Goal: Task Accomplishment & Management: Complete application form

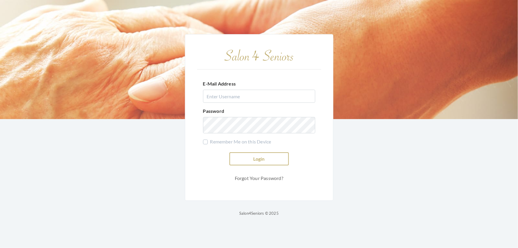
type input "shemekastephens@gmail.com"
click at [247, 152] on button "Login" at bounding box center [258, 158] width 59 height 13
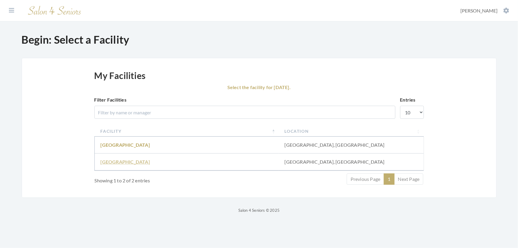
click at [116, 164] on link "Fair Haven" at bounding box center [125, 162] width 49 height 6
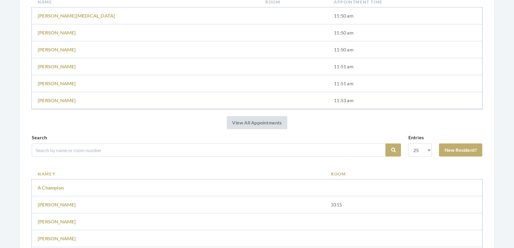
scroll to position [135, 0]
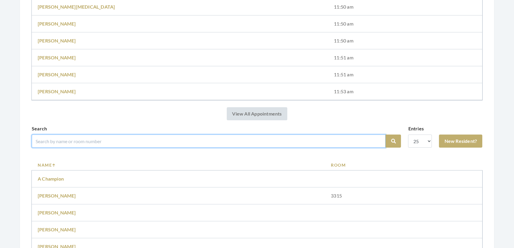
click at [93, 147] on input "search" at bounding box center [209, 140] width 354 height 13
type input "b"
type input "duck"
click at [385, 134] on button "Search" at bounding box center [392, 140] width 15 height 13
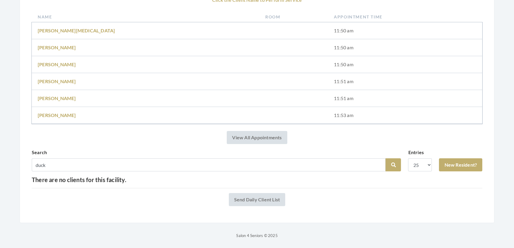
scroll to position [125, 0]
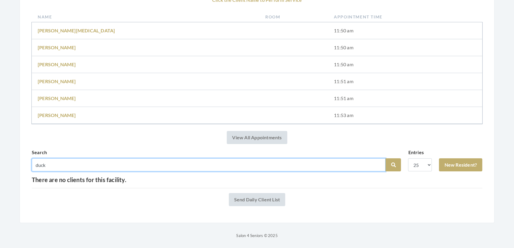
drag, startPoint x: 58, startPoint y: 153, endPoint x: 15, endPoint y: 160, distance: 43.4
click at [15, 160] on div "Step 1: Select a Client Salon Home Salon: Fair Haven - Facility: Fair Haven Vie…" at bounding box center [257, 80] width 498 height 317
click at [79, 158] on input "search" at bounding box center [209, 164] width 354 height 13
type input "ge"
drag, startPoint x: 51, startPoint y: 158, endPoint x: 22, endPoint y: 158, distance: 28.5
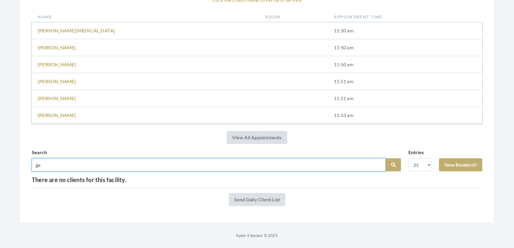
click at [22, 158] on div "Salon Home Salon: Fair Haven - Facility: Fair Haven View Today's Transactions T…" at bounding box center [257, 85] width 475 height 276
type input "duke"
click at [385, 158] on button "Search" at bounding box center [392, 164] width 15 height 13
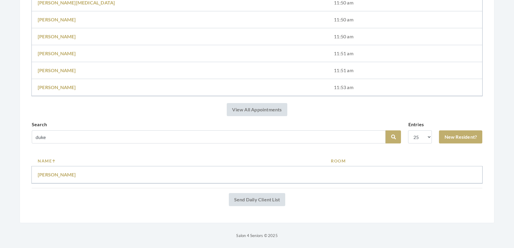
scroll to position [153, 0]
click at [49, 171] on link "[PERSON_NAME]" at bounding box center [57, 174] width 38 height 6
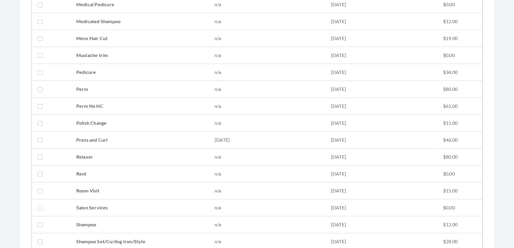
scroll to position [593, 0]
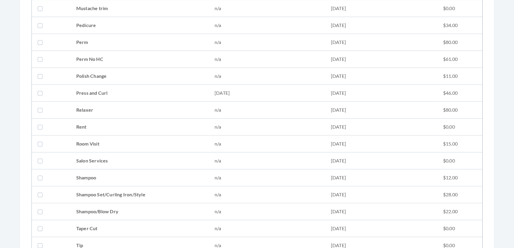
click at [82, 188] on td "Shampoo Set/Curling Iron/Style" at bounding box center [139, 194] width 138 height 17
checkbox input "true"
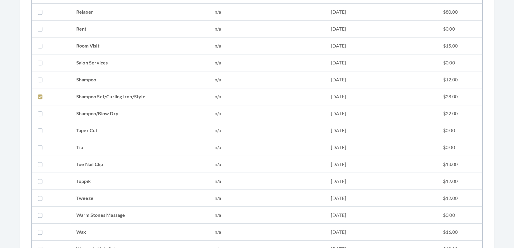
scroll to position [728, 0]
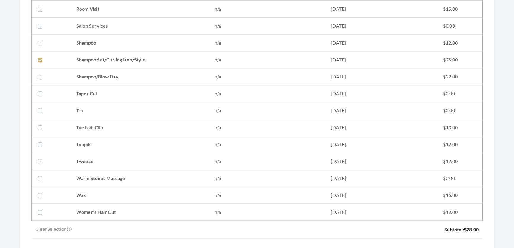
click at [85, 161] on td "Tweeze" at bounding box center [139, 161] width 138 height 17
checkbox input "true"
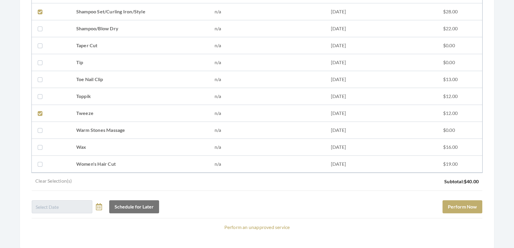
scroll to position [809, 0]
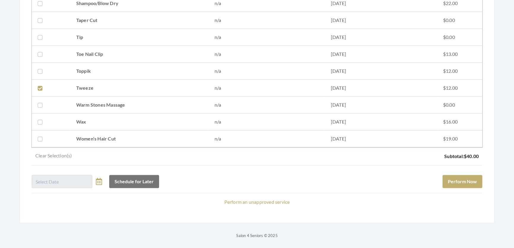
click at [467, 170] on div "Schedule for Later Perform Now" at bounding box center [257, 179] width 450 height 18
click at [463, 177] on button "Perform Now" at bounding box center [462, 181] width 40 height 13
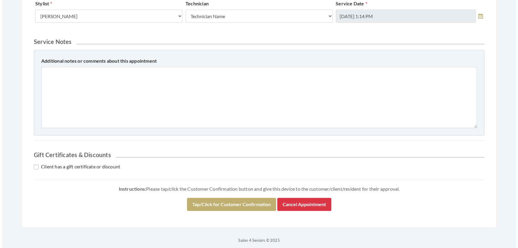
scroll to position [271, 0]
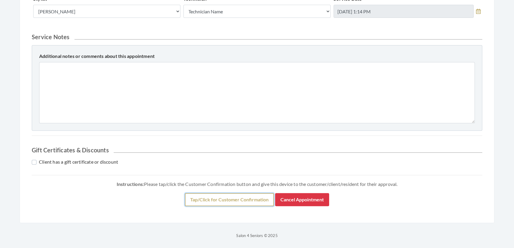
click at [265, 199] on button "Tap/Click for Customer Confirmation" at bounding box center [229, 199] width 89 height 13
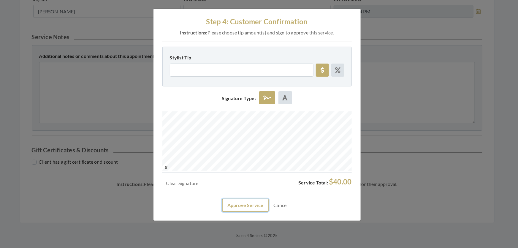
click at [241, 212] on button "Approve Service" at bounding box center [245, 204] width 47 height 13
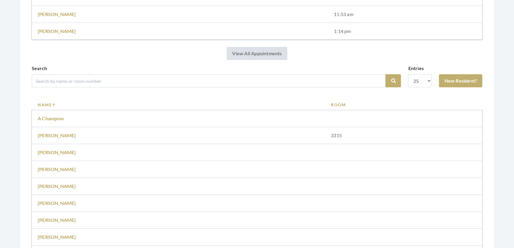
scroll to position [270, 0]
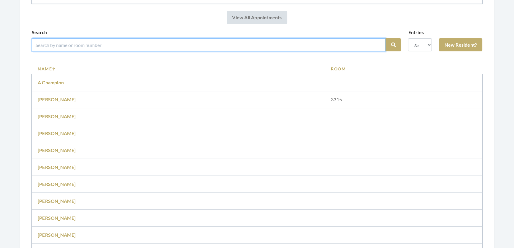
click at [82, 51] on input "search" at bounding box center [209, 44] width 354 height 13
type input "[PERSON_NAME]"
click at [385, 38] on button "Search" at bounding box center [392, 44] width 15 height 13
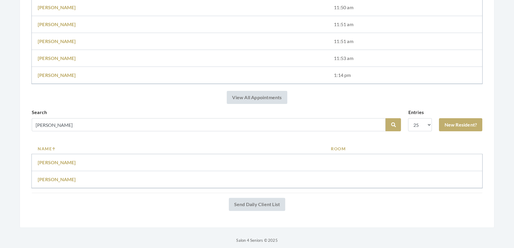
scroll to position [187, 0]
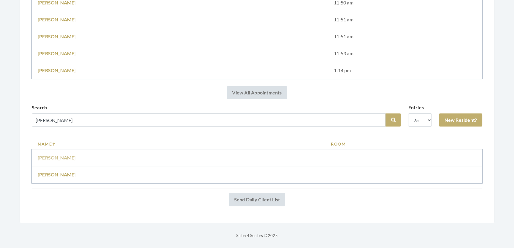
click at [57, 155] on link "[PERSON_NAME]" at bounding box center [57, 158] width 38 height 6
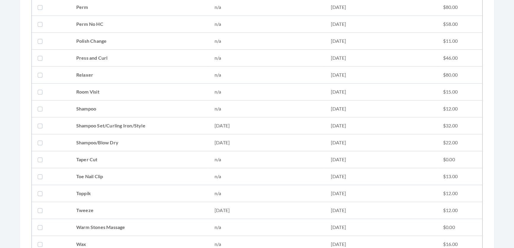
click at [101, 130] on td "Shampoo Set/Curling Iron/Style" at bounding box center [139, 125] width 138 height 17
checkbox input "true"
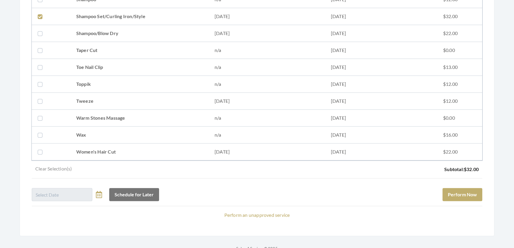
scroll to position [805, 0]
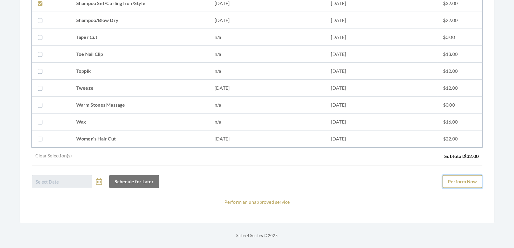
click at [475, 177] on button "Perform Now" at bounding box center [462, 181] width 40 height 13
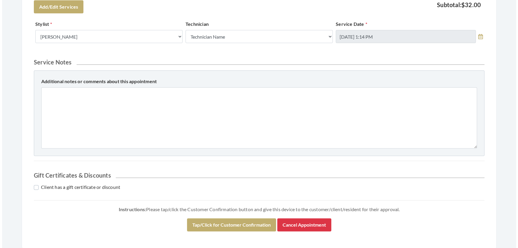
scroll to position [270, 0]
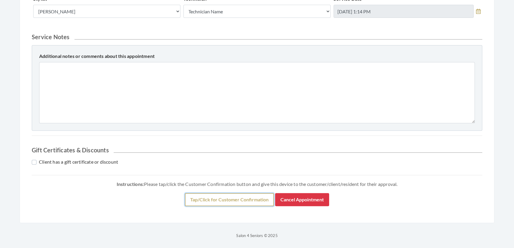
click at [208, 206] on button "Tap/Click for Customer Confirmation" at bounding box center [229, 199] width 89 height 13
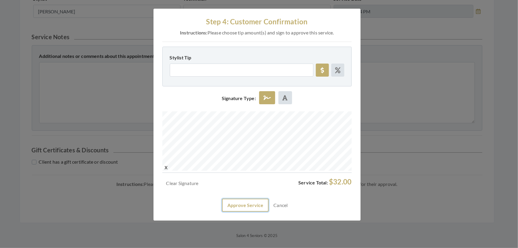
click at [249, 212] on button "Approve Service" at bounding box center [245, 204] width 47 height 13
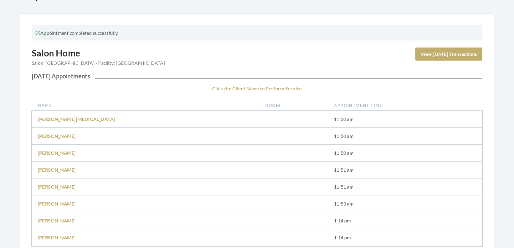
scroll to position [189, 0]
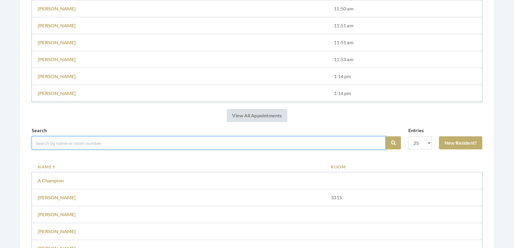
click at [118, 148] on input "search" at bounding box center [209, 142] width 354 height 13
type input "[PERSON_NAME]"
click at [385, 136] on button "Search" at bounding box center [392, 142] width 15 height 13
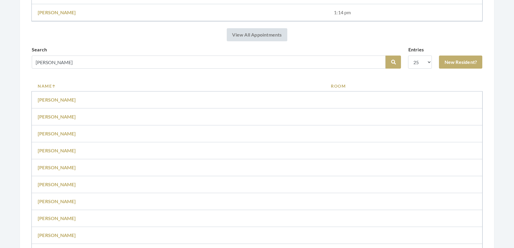
scroll to position [297, 0]
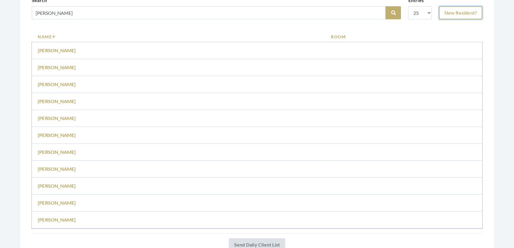
click at [439, 15] on link "New Resident?" at bounding box center [460, 12] width 43 height 13
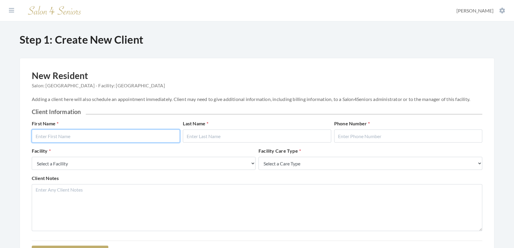
click at [160, 142] on input "text" at bounding box center [106, 135] width 148 height 13
type input "Charles"
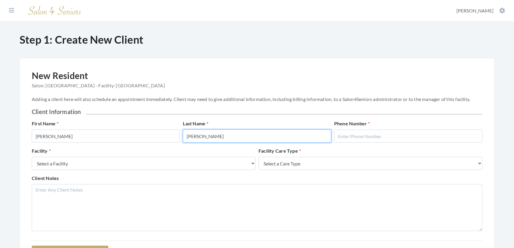
type input "Wright"
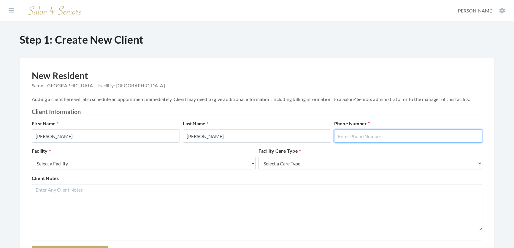
drag, startPoint x: 390, startPoint y: 132, endPoint x: 387, endPoint y: 144, distance: 12.6
click at [390, 132] on input "text" at bounding box center [408, 135] width 148 height 13
type input "2058654219"
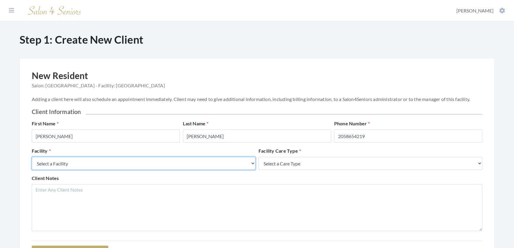
click at [225, 170] on select "Select a Facility Creekside at Three Rivers Brookdale Jones Farm Merrill Garden…" at bounding box center [144, 163] width 224 height 13
select select "27"
click at [32, 163] on select "Select a Facility Creekside at Three Rivers Brookdale Jones Farm Merrill Garden…" at bounding box center [144, 163] width 224 height 13
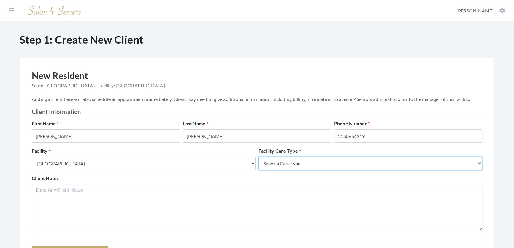
click at [304, 170] on select "Select a Care Type Nursing Home Rehab Memory Care Assisted Living Independent L…" at bounding box center [370, 163] width 224 height 13
select select "2"
click at [258, 163] on select "Select a Care Type Nursing Home Rehab Memory Care Assisted Living Independent L…" at bounding box center [370, 163] width 224 height 13
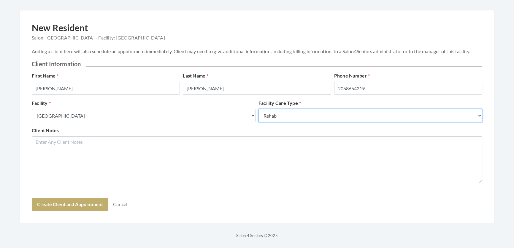
scroll to position [75, 0]
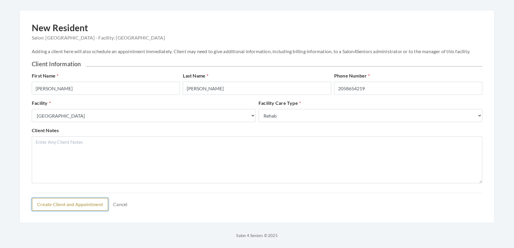
click at [88, 208] on button "Create Client and Appointment" at bounding box center [70, 204] width 77 height 13
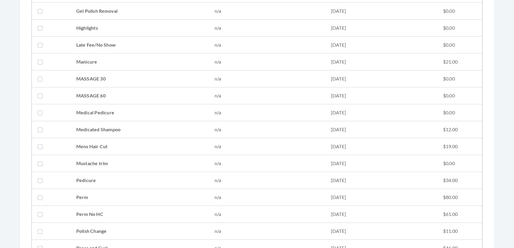
scroll to position [458, 0]
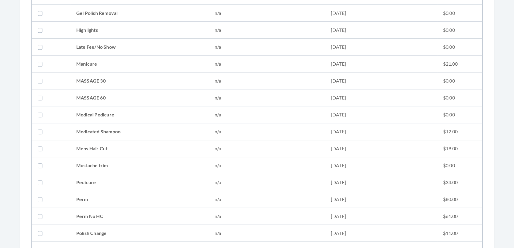
click at [98, 142] on td "Mens Hair Cut" at bounding box center [139, 148] width 138 height 17
checkbox input "true"
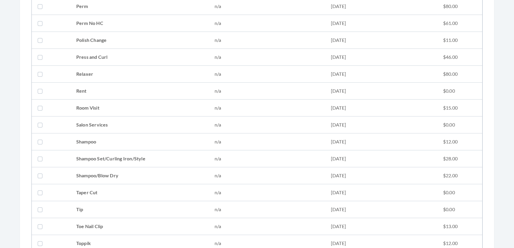
scroll to position [755, 0]
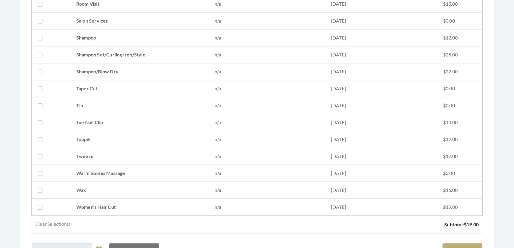
click at [90, 153] on td "Tweeze" at bounding box center [139, 156] width 138 height 17
checkbox input "true"
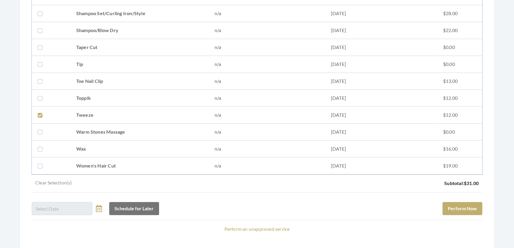
scroll to position [831, 0]
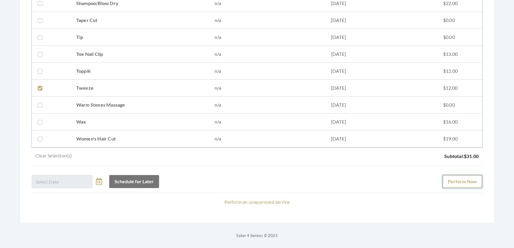
click at [455, 177] on button "Perform Now" at bounding box center [462, 181] width 40 height 13
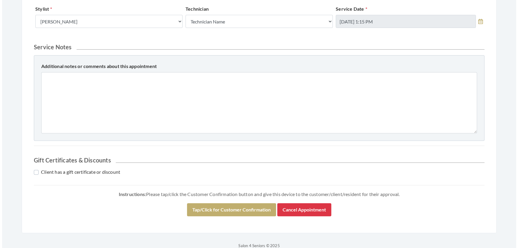
scroll to position [271, 0]
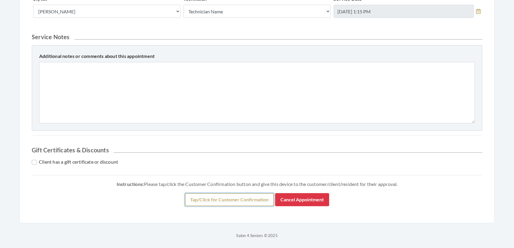
click at [239, 196] on button "Tap/Click for Customer Confirmation" at bounding box center [229, 199] width 89 height 13
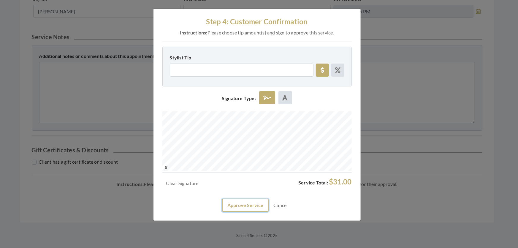
click at [235, 212] on button "Approve Service" at bounding box center [245, 204] width 47 height 13
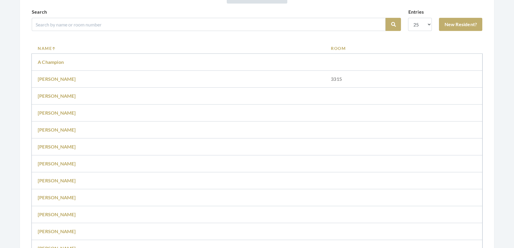
scroll to position [350, 0]
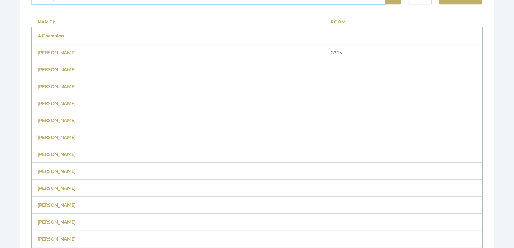
drag, startPoint x: 232, startPoint y: 1, endPoint x: 267, endPoint y: 4, distance: 35.4
type input "[PERSON_NAME]"
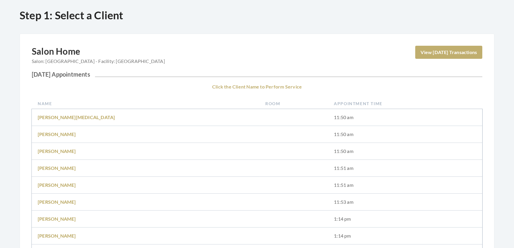
scroll to position [162, 0]
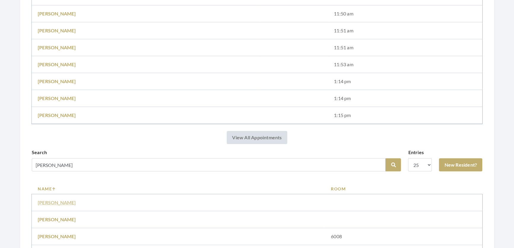
drag, startPoint x: 59, startPoint y: 205, endPoint x: 59, endPoint y: 209, distance: 3.9
click at [59, 206] on td "[PERSON_NAME]" at bounding box center [178, 202] width 293 height 17
click at [59, 205] on link "McGill Sharon" at bounding box center [57, 202] width 38 height 6
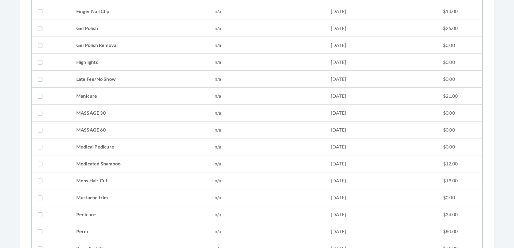
scroll to position [593, 0]
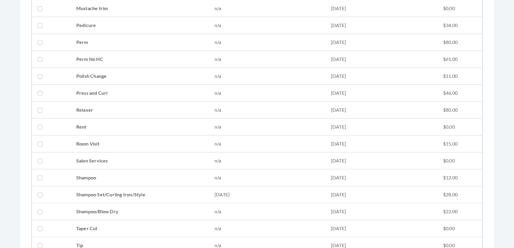
click at [96, 186] on td "Shampoo Set/Curling Iron/Style" at bounding box center [139, 194] width 138 height 17
checkbox input "true"
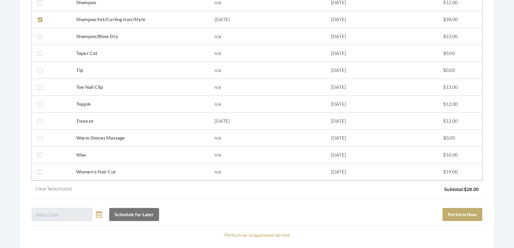
scroll to position [809, 0]
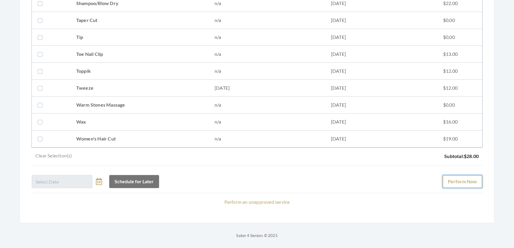
click at [449, 175] on button "Perform Now" at bounding box center [462, 181] width 40 height 13
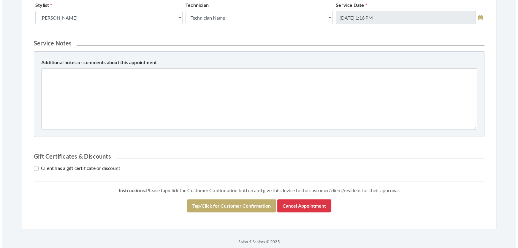
scroll to position [243, 0]
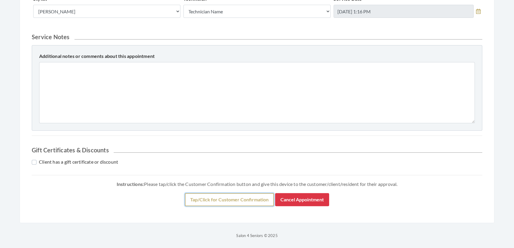
click at [215, 206] on button "Tap/Click for Customer Confirmation" at bounding box center [229, 199] width 89 height 13
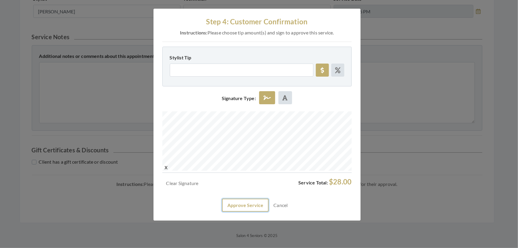
click at [252, 212] on button "Approve Service" at bounding box center [245, 204] width 47 height 13
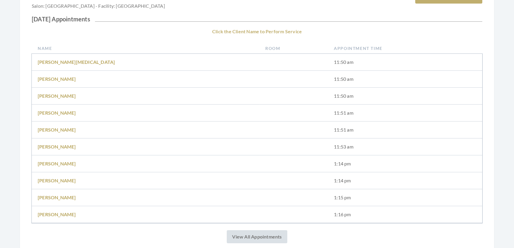
scroll to position [189, 0]
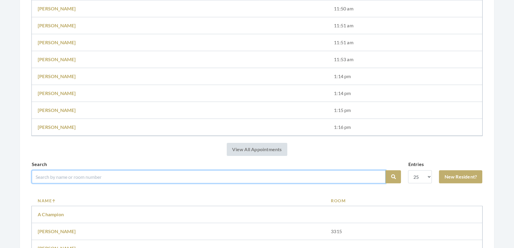
click at [188, 183] on input "search" at bounding box center [209, 176] width 354 height 13
type input "Thelma"
click at [385, 170] on button "Search" at bounding box center [392, 176] width 15 height 13
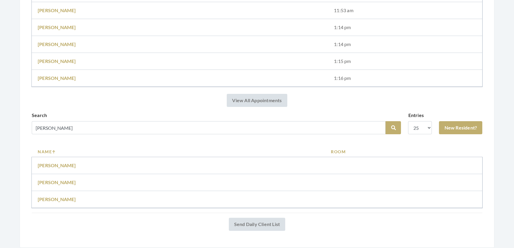
scroll to position [255, 0]
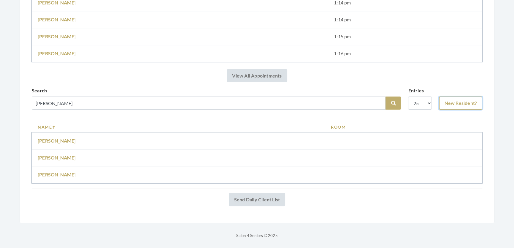
click at [439, 98] on link "New Resident?" at bounding box center [460, 102] width 43 height 13
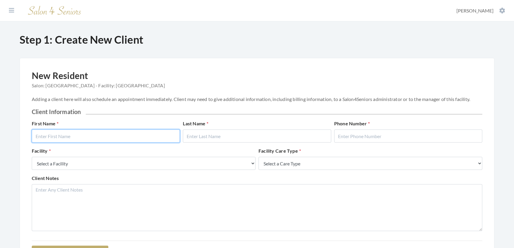
click at [119, 138] on input "text" at bounding box center [106, 135] width 148 height 13
type input "[PERSON_NAME]"
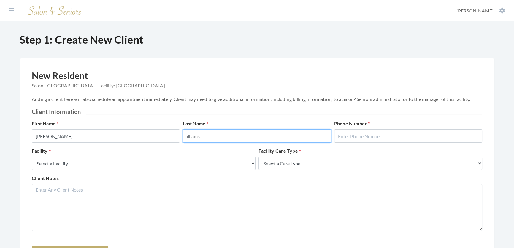
click at [187, 140] on input "illiams" at bounding box center [257, 135] width 148 height 13
type input "Williams"
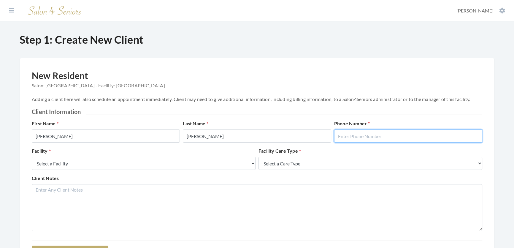
click at [404, 141] on input "text" at bounding box center [408, 135] width 148 height 13
type input "2058654219"
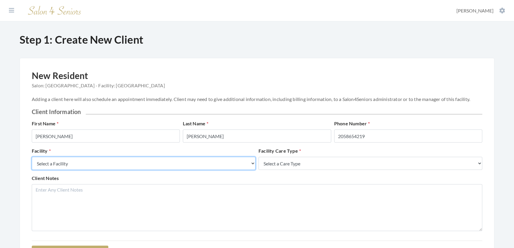
click at [109, 165] on select "Select a Facility Creekside at Three Rivers Brookdale Jones Farm Merrill Garden…" at bounding box center [144, 163] width 224 height 13
click at [32, 163] on select "Select a Facility Creekside at Three Rivers Brookdale Jones Farm Merrill Garden…" at bounding box center [144, 163] width 224 height 13
click at [90, 169] on select "Select a Facility Creekside at Three Rivers Brookdale Jones Farm Merrill Garden…" at bounding box center [144, 163] width 224 height 13
select select "27"
click at [32, 163] on select "Select a Facility Creekside at Three Rivers Brookdale Jones Farm Merrill Garden…" at bounding box center [144, 163] width 224 height 13
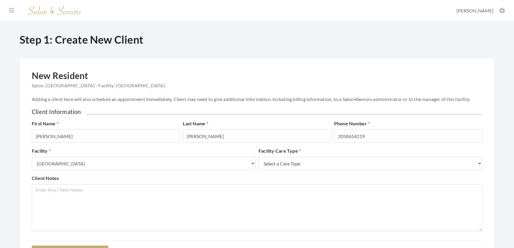
click at [280, 163] on div "Facility Care Type Select a Care Type Nursing Home Rehab Memory Care Assisted L…" at bounding box center [370, 158] width 227 height 23
click at [279, 170] on select "Select a Care Type Nursing Home Rehab Memory Care Assisted Living Independent L…" at bounding box center [370, 163] width 224 height 13
select select "2"
click at [258, 163] on select "Select a Care Type Nursing Home Rehab Memory Care Assisted Living Independent L…" at bounding box center [370, 163] width 224 height 13
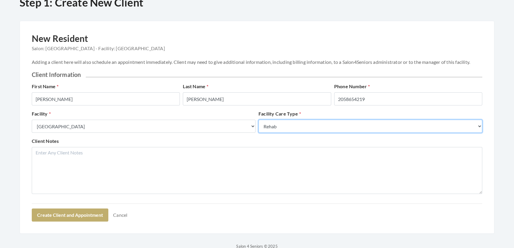
scroll to position [75, 0]
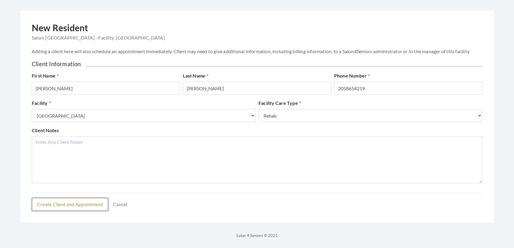
click at [84, 201] on button "Create Client and Appointment" at bounding box center [70, 204] width 77 height 13
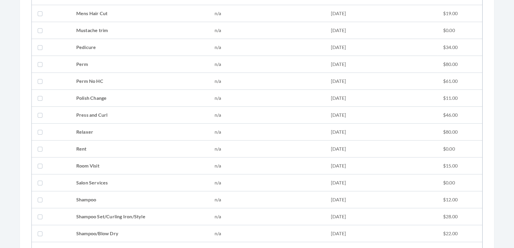
click at [97, 220] on td "Shampoo Set/Curling Iron/Style" at bounding box center [139, 216] width 138 height 17
checkbox input "true"
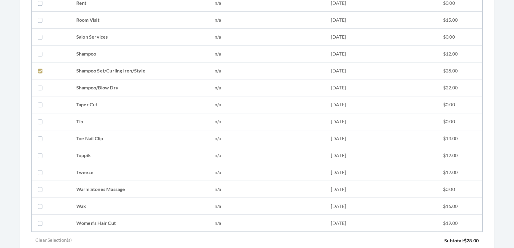
scroll to position [831, 0]
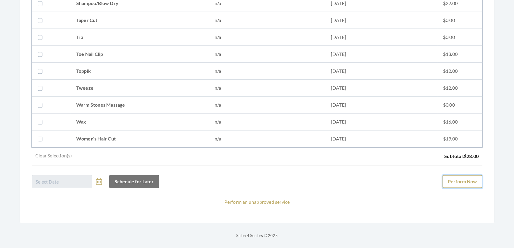
click at [445, 175] on button "Perform Now" at bounding box center [462, 181] width 40 height 13
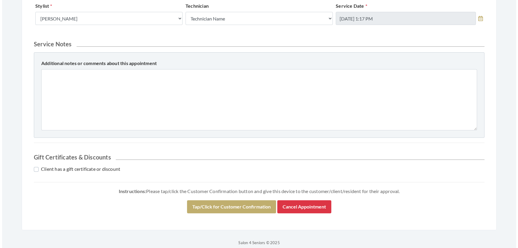
scroll to position [254, 0]
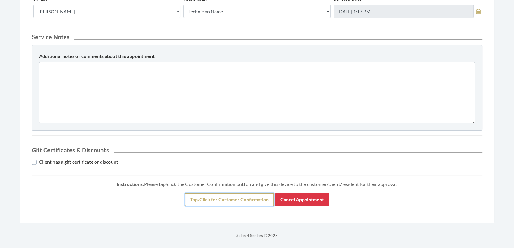
click at [200, 201] on button "Tap/Click for Customer Confirmation" at bounding box center [229, 199] width 89 height 13
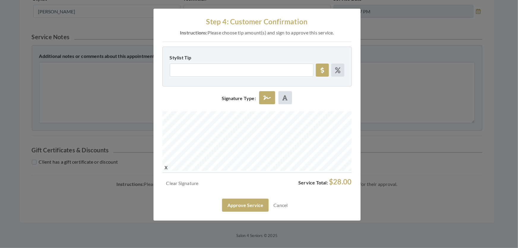
scroll to position [0, 0]
click at [239, 212] on button "Approve Service" at bounding box center [245, 204] width 47 height 13
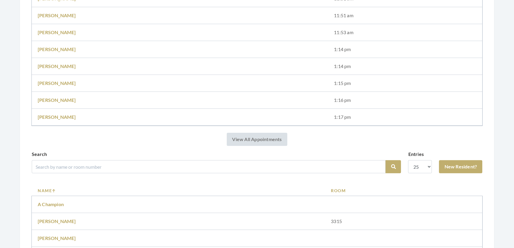
scroll to position [216, 0]
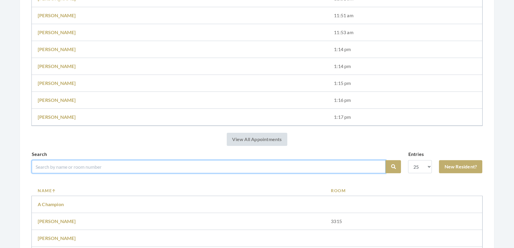
click at [81, 173] on input "search" at bounding box center [209, 166] width 354 height 13
type input "[PERSON_NAME]"
click at [385, 160] on button "Search" at bounding box center [392, 166] width 15 height 13
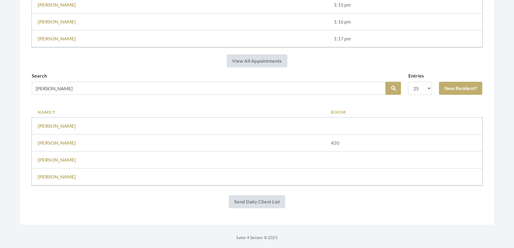
scroll to position [288, 0]
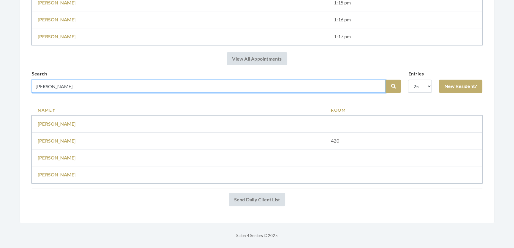
drag, startPoint x: 53, startPoint y: 86, endPoint x: 0, endPoint y: 78, distance: 54.0
type input "[PERSON_NAME]"
click at [385, 80] on button "Search" at bounding box center [392, 86] width 15 height 13
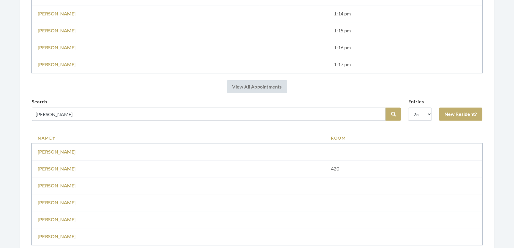
scroll to position [297, 0]
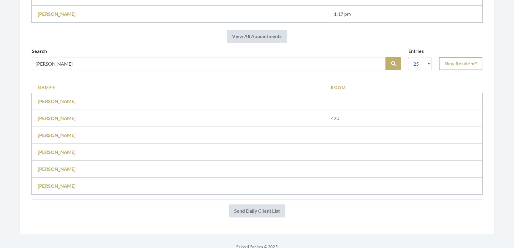
click at [450, 62] on span "New Resident?" at bounding box center [460, 58] width 43 height 23
click at [453, 70] on link "New Resident?" at bounding box center [460, 63] width 43 height 13
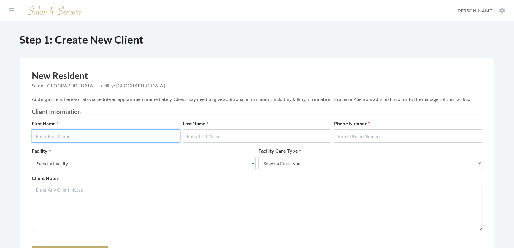
click at [70, 142] on input "text" at bounding box center [106, 135] width 148 height 13
type input "Velma"
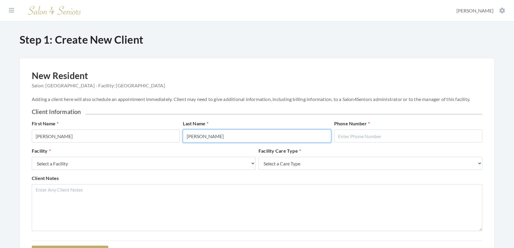
type input "Gill"
click at [375, 147] on div "First Name Velma Last Name Gill Phone Number" at bounding box center [256, 133] width 453 height 27
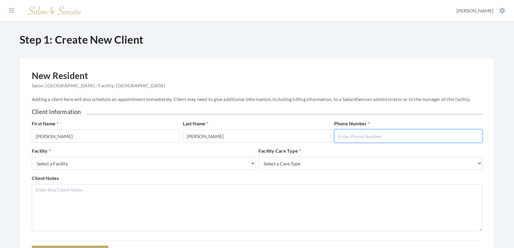
click at [373, 141] on input "text" at bounding box center [408, 135] width 148 height 13
type input "2058654219"
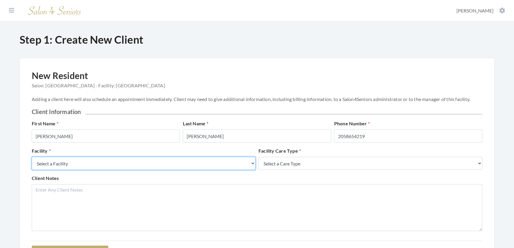
drag, startPoint x: 188, startPoint y: 178, endPoint x: 188, endPoint y: 173, distance: 4.8
click at [188, 170] on select "Select a Facility Creekside at Three Rivers Brookdale Jones Farm Merrill Garden…" at bounding box center [144, 163] width 224 height 13
click at [151, 170] on select "Select a Facility Creekside at Three Rivers Brookdale Jones Farm Merrill Garden…" at bounding box center [144, 163] width 224 height 13
select select "27"
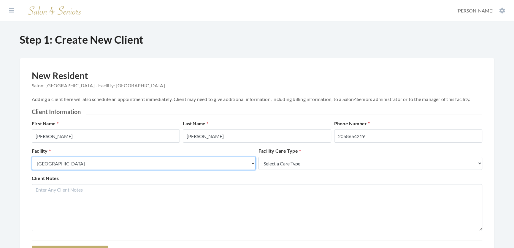
click at [32, 163] on select "Select a Facility Creekside at Three Rivers Brookdale Jones Farm Merrill Garden…" at bounding box center [144, 163] width 224 height 13
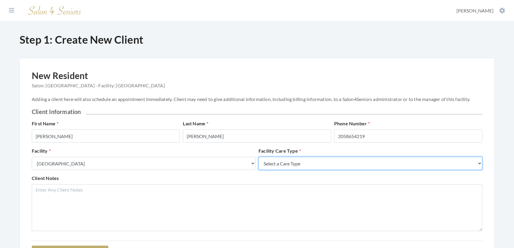
drag, startPoint x: 376, startPoint y: 169, endPoint x: 371, endPoint y: 170, distance: 4.2
click at [376, 169] on select "Select a Care Type Nursing Home Rehab Memory Care Assisted Living Independent L…" at bounding box center [370, 163] width 224 height 13
select select "2"
click at [258, 163] on select "Select a Care Type Nursing Home Rehab Memory Care Assisted Living Independent L…" at bounding box center [370, 163] width 224 height 13
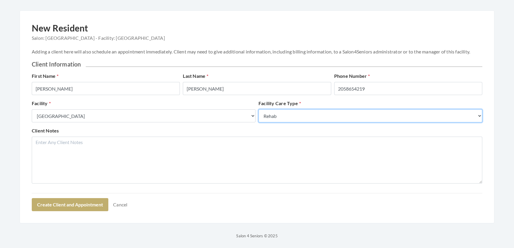
scroll to position [48, 0]
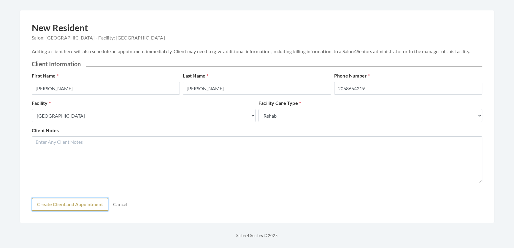
click at [108, 211] on button "Create Client and Appointment" at bounding box center [70, 204] width 77 height 13
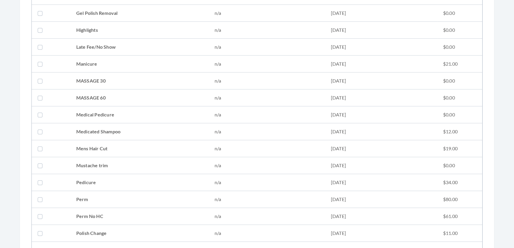
scroll to position [593, 0]
click at [147, 220] on td "Shampoo Set/Curling Iron/Style" at bounding box center [139, 216] width 138 height 17
checkbox input "true"
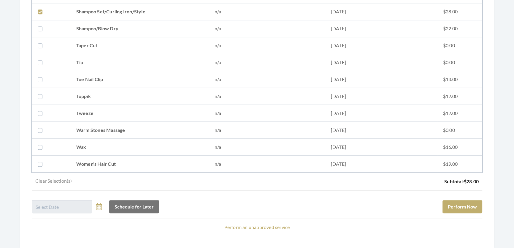
scroll to position [831, 0]
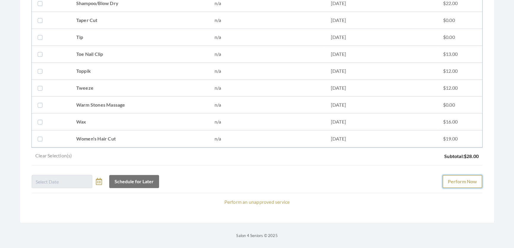
click at [452, 175] on button "Perform Now" at bounding box center [462, 181] width 40 height 13
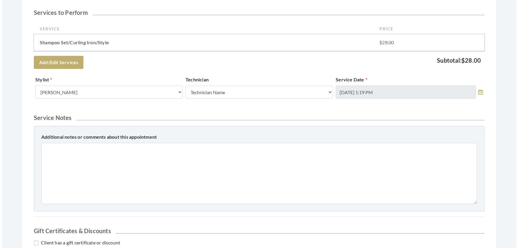
scroll to position [243, 0]
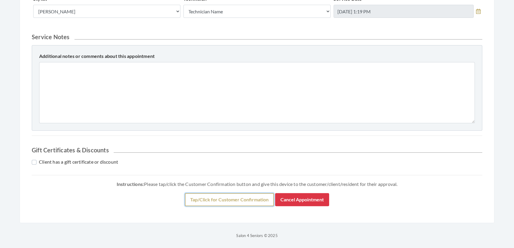
click at [259, 206] on button "Tap/Click for Customer Confirmation" at bounding box center [229, 199] width 89 height 13
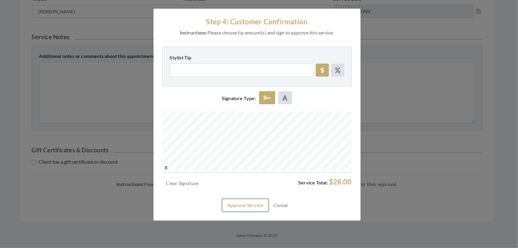
click at [236, 212] on button "Approve Service" at bounding box center [245, 204] width 47 height 13
